Goal: Check status: Check status

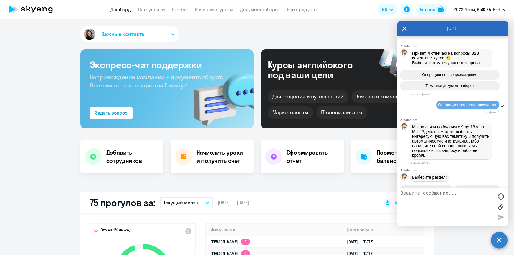
select select "30"
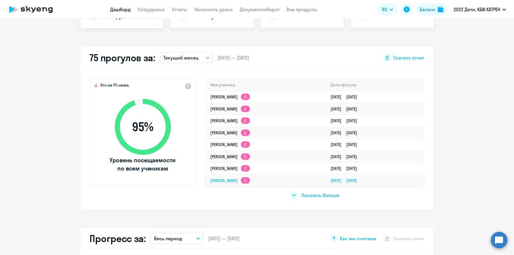
scroll to position [161, 0]
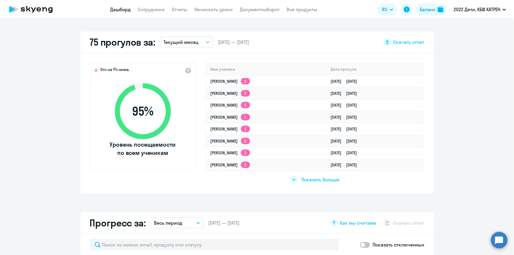
click at [309, 178] on span "Показать больше" at bounding box center [321, 180] width 38 height 6
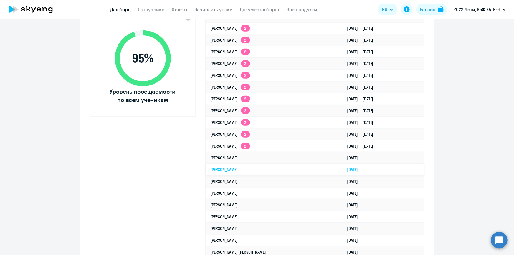
scroll to position [214, 0]
select select "30"
click at [503, 238] on circle at bounding box center [499, 240] width 17 height 17
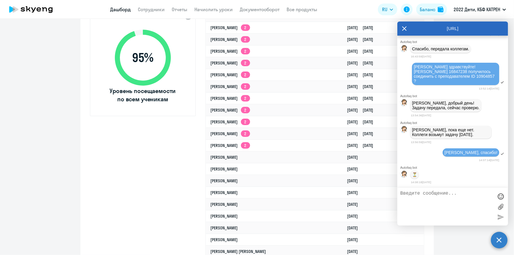
click at [120, 6] on link "Дашборд" at bounding box center [121, 9] width 21 height 6
click at [350, 181] on link "[DATE]" at bounding box center [355, 180] width 16 height 5
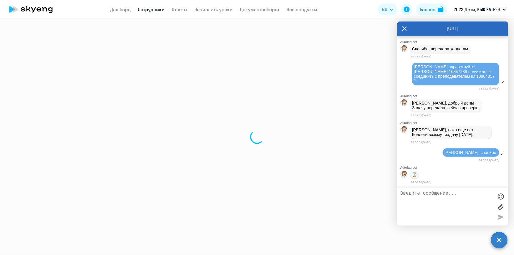
select select "english"
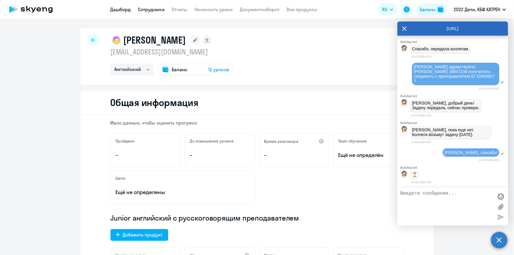
click at [118, 12] on link "Дашборд" at bounding box center [121, 9] width 21 height 6
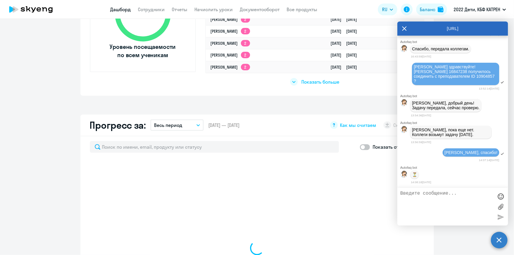
scroll to position [214, 0]
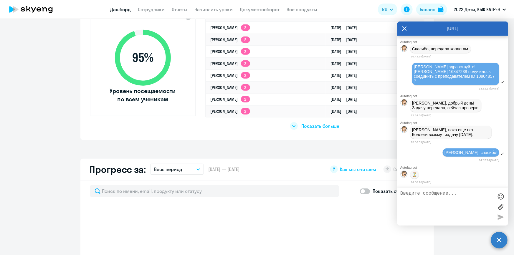
select select "30"
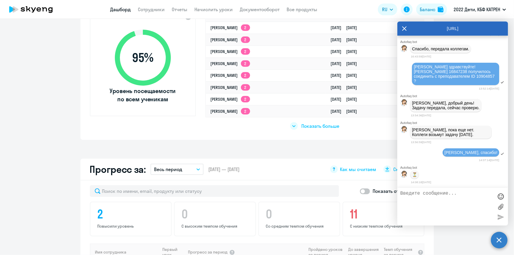
click at [325, 126] on span "Показать больше" at bounding box center [321, 126] width 38 height 6
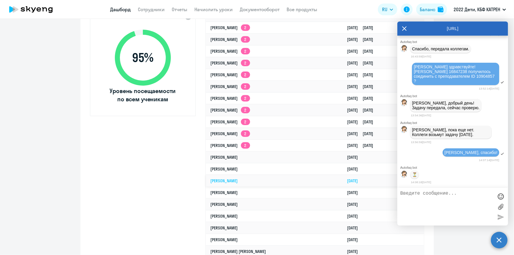
click at [238, 178] on link "[PERSON_NAME]" at bounding box center [224, 180] width 27 height 5
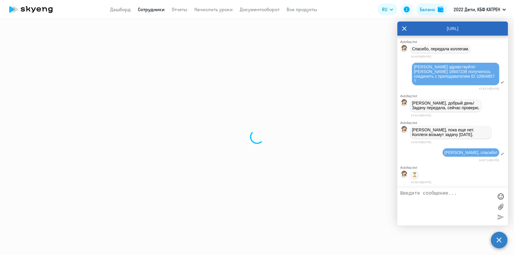
select select "english"
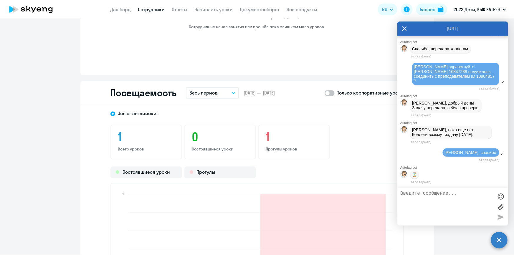
scroll to position [563, 0]
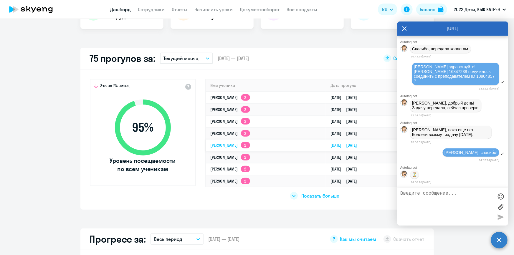
scroll to position [115, 0]
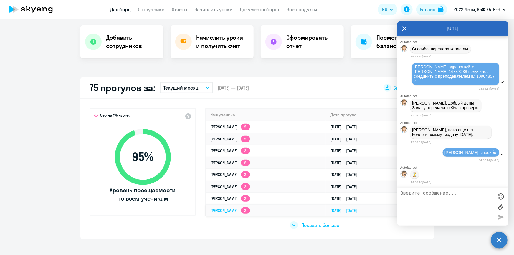
select select "30"
click at [310, 228] on div "Показать больше" at bounding box center [314, 226] width 49 height 8
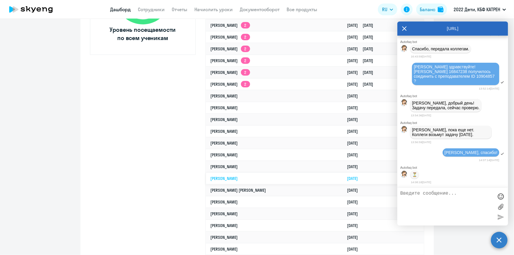
scroll to position [302, 0]
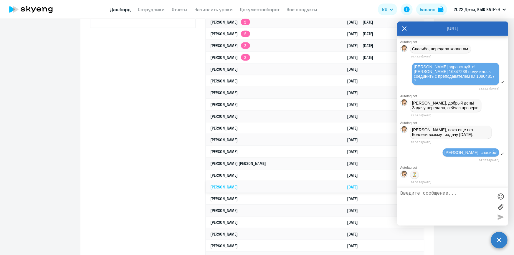
click at [238, 187] on link "[PERSON_NAME]" at bounding box center [224, 187] width 27 height 5
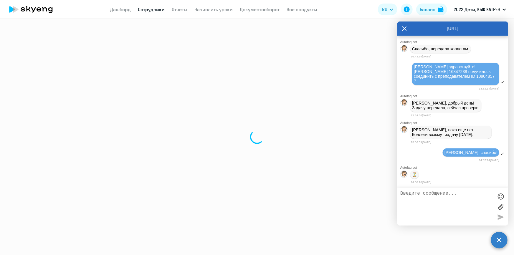
select select "math"
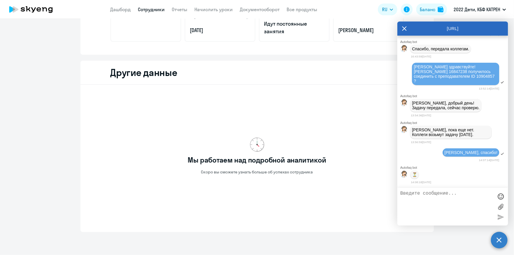
scroll to position [156, 0]
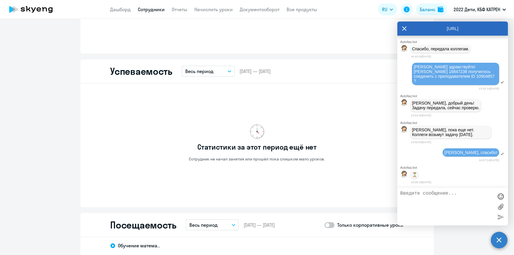
scroll to position [478, 0]
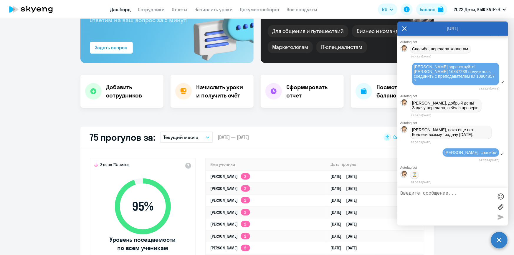
scroll to position [32, 0]
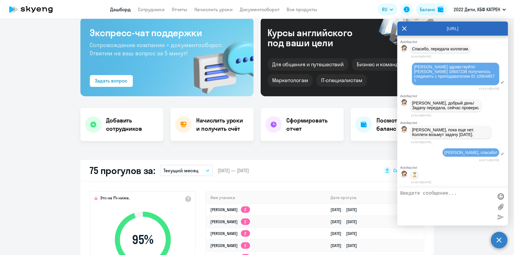
select select "30"
